Goal: Go to known website: Access a specific website the user already knows

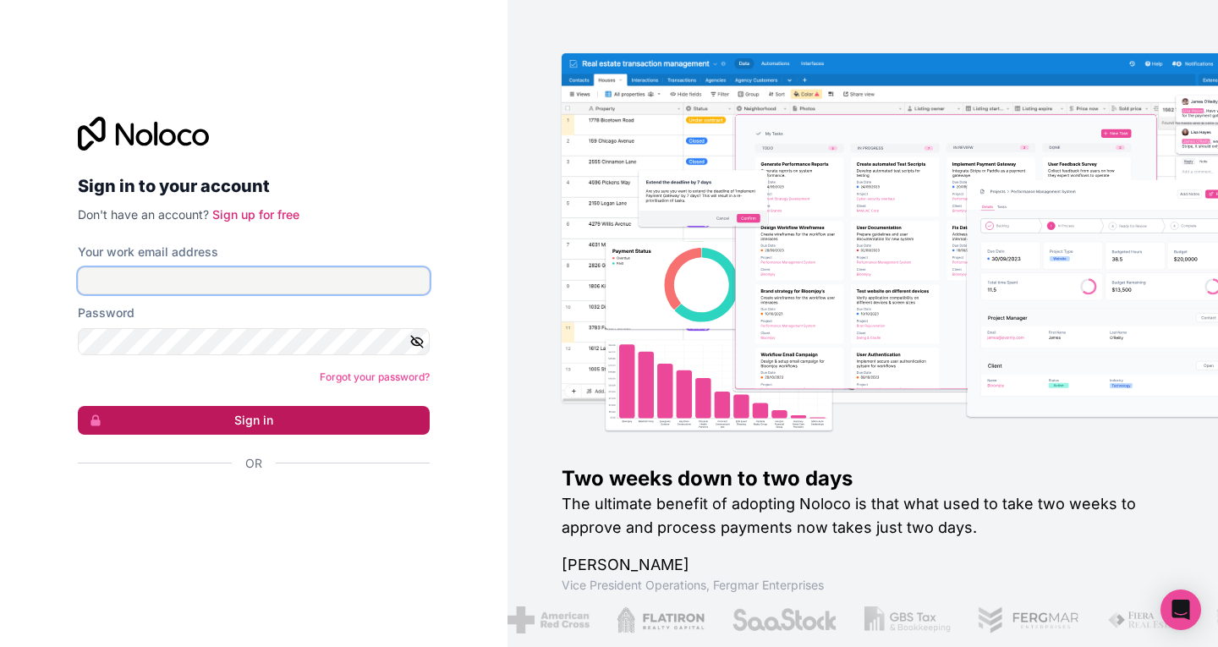
type input "[EMAIL_ADDRESS][DOMAIN_NAME]"
click at [276, 426] on button "Sign in" at bounding box center [254, 420] width 352 height 29
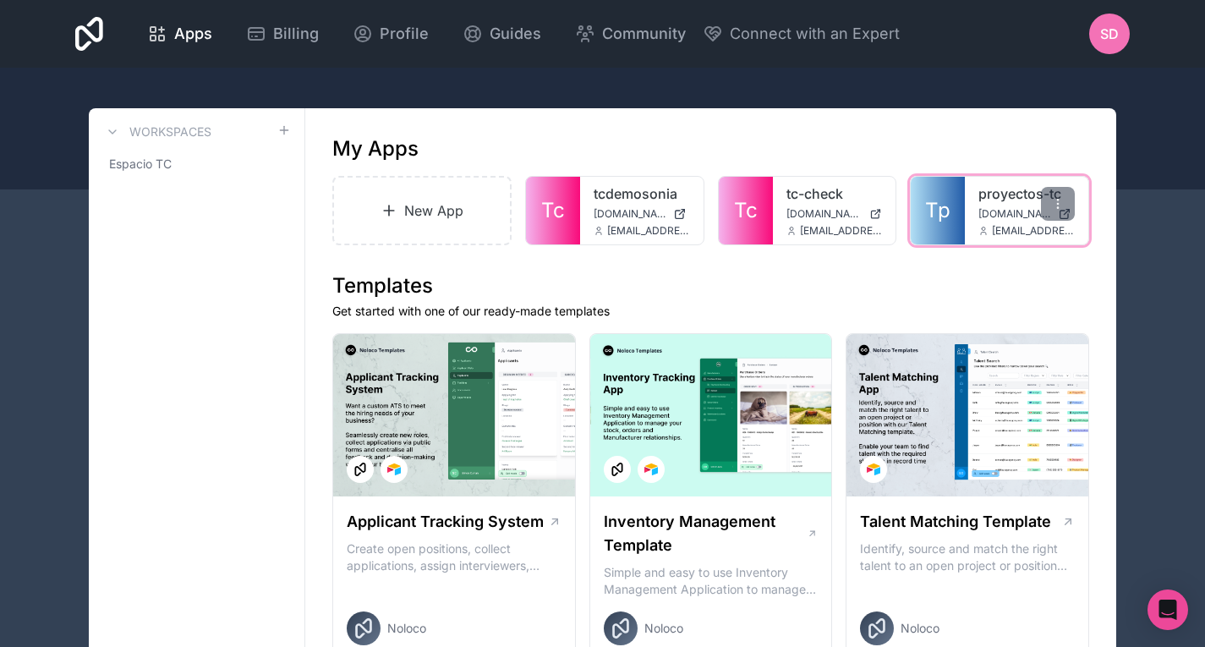
click at [992, 206] on div "proyectos-tc [DOMAIN_NAME] [EMAIL_ADDRESS][DOMAIN_NAME]" at bounding box center [1027, 211] width 124 height 68
click at [1065, 198] on div at bounding box center [1058, 204] width 34 height 34
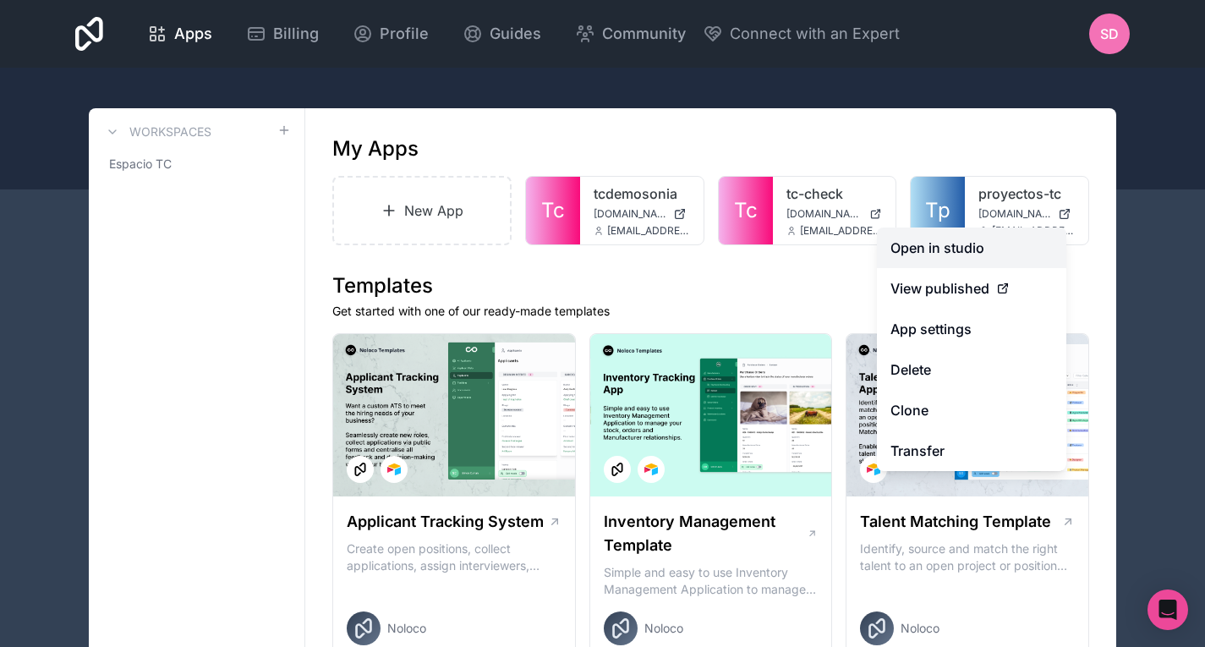
click at [1000, 233] on link "Open in studio" at bounding box center [971, 248] width 189 height 41
